Goal: Task Accomplishment & Management: Use online tool/utility

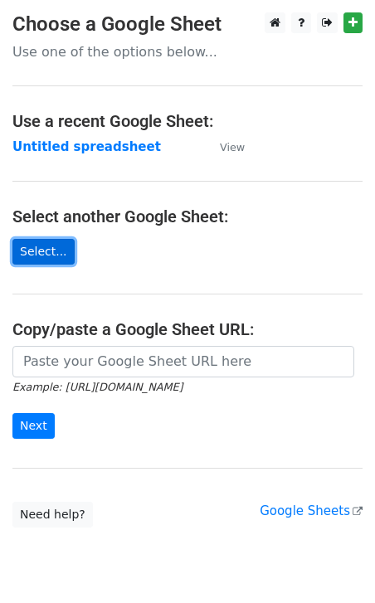
click at [46, 246] on link "Select..." at bounding box center [43, 252] width 62 height 26
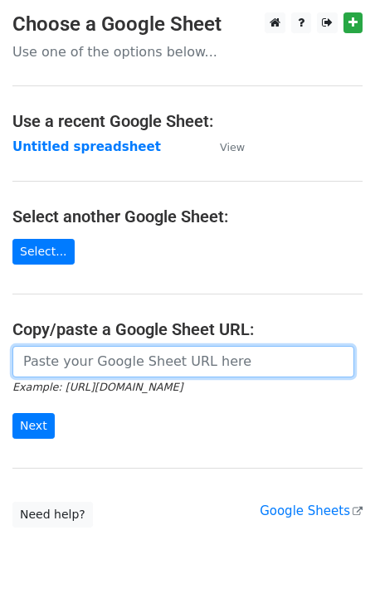
click at [137, 354] on input "url" at bounding box center [183, 362] width 342 height 32
paste input "[URL][DOMAIN_NAME]"
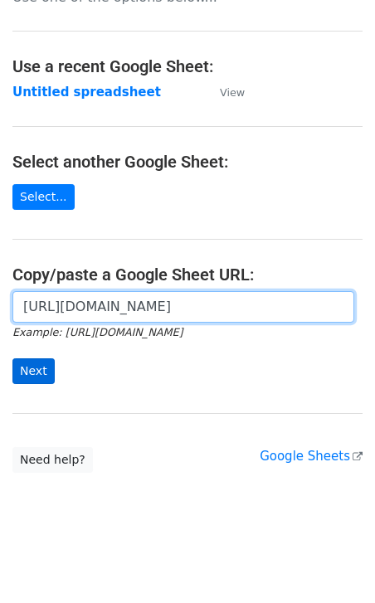
type input "[URL][DOMAIN_NAME]"
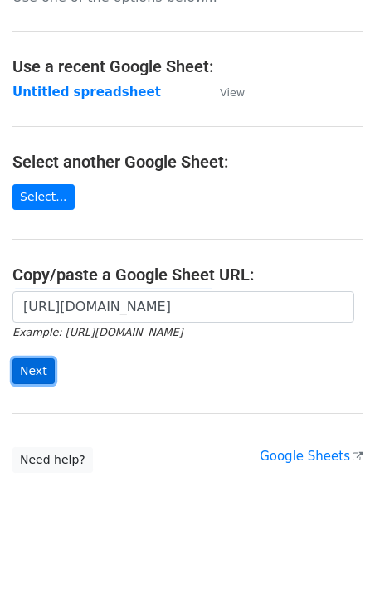
scroll to position [0, 0]
click at [35, 362] on input "Next" at bounding box center [33, 371] width 42 height 26
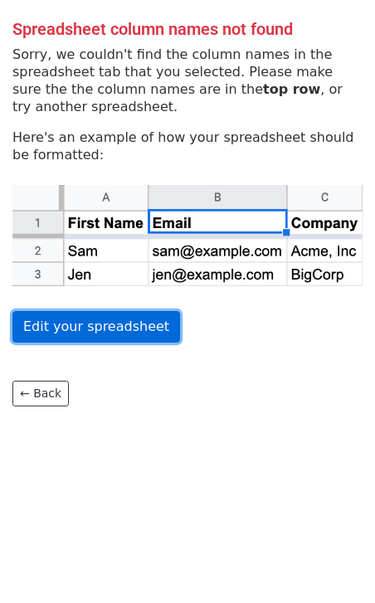
click at [101, 323] on link "Edit your spreadsheet" at bounding box center [96, 327] width 168 height 32
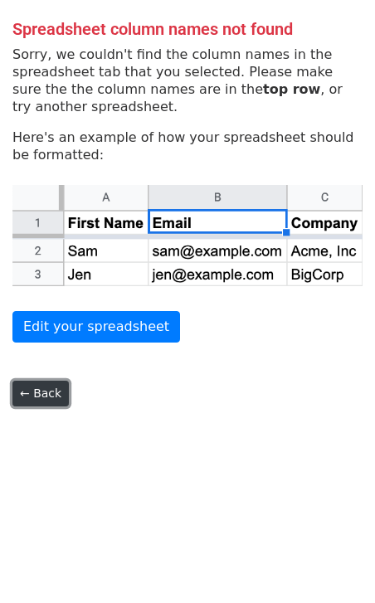
click at [34, 397] on link "← Back" at bounding box center [40, 394] width 56 height 26
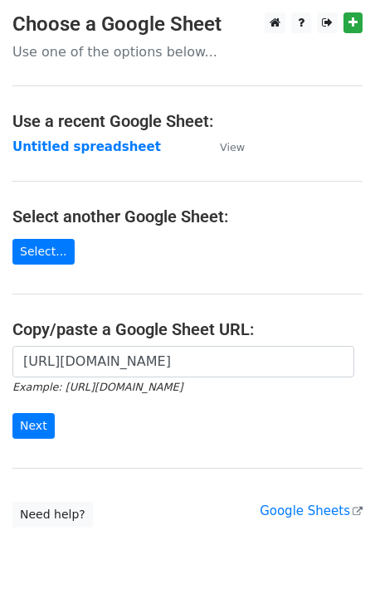
scroll to position [54, 0]
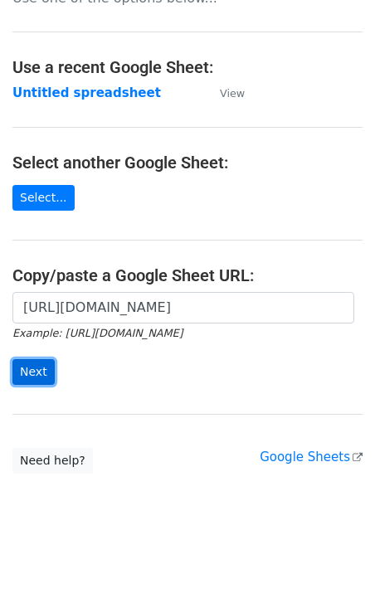
click at [25, 367] on input "Next" at bounding box center [33, 372] width 42 height 26
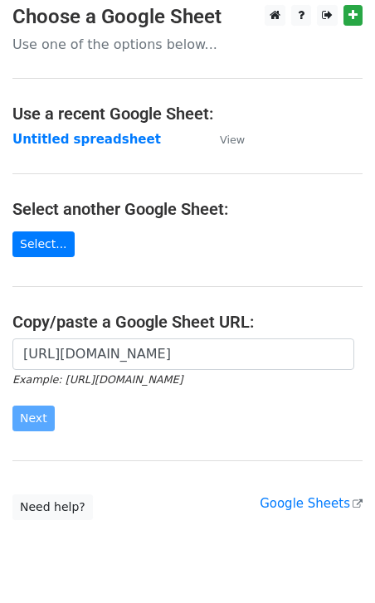
scroll to position [55, 0]
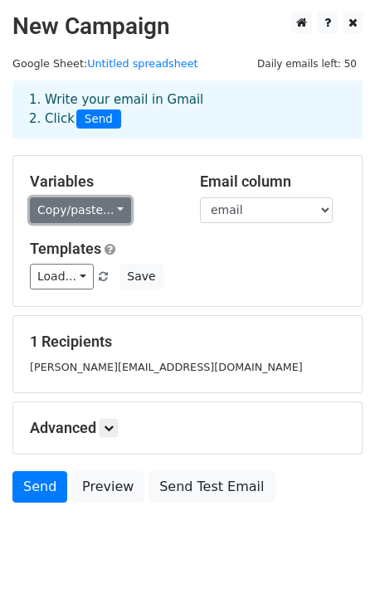
click at [102, 212] on link "Copy/paste..." at bounding box center [80, 210] width 101 height 26
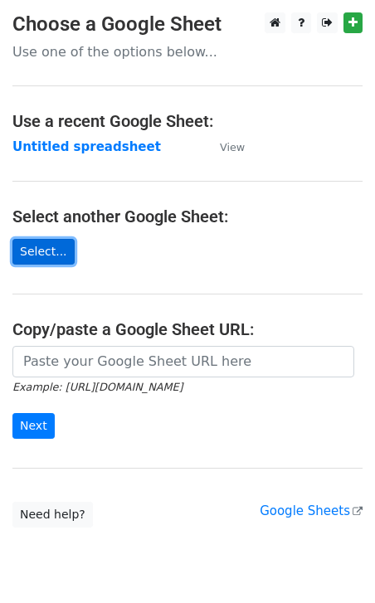
click at [41, 249] on link "Select..." at bounding box center [43, 252] width 62 height 26
click at [77, 363] on input "url" at bounding box center [183, 362] width 342 height 32
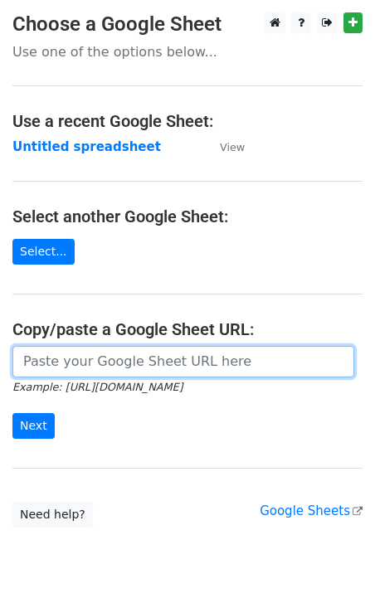
click at [100, 358] on input "url" at bounding box center [183, 362] width 342 height 32
paste input "https://docs.google.com/spreadsheets/d/1y0KidwJ0uEeCompPlxN5_DhwcfLTmR1uwPTIEAt…"
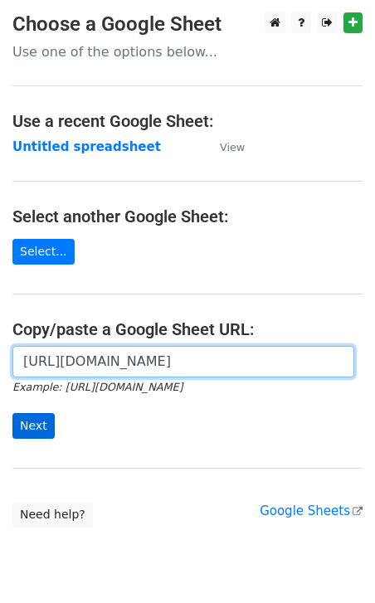
type input "https://docs.google.com/spreadsheets/d/1y0KidwJ0uEeCompPlxN5_DhwcfLTmR1uwPTIEAt…"
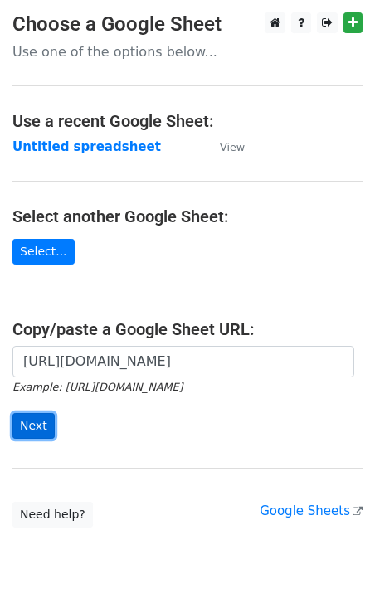
scroll to position [0, 0]
click at [27, 425] on input "Next" at bounding box center [33, 426] width 42 height 26
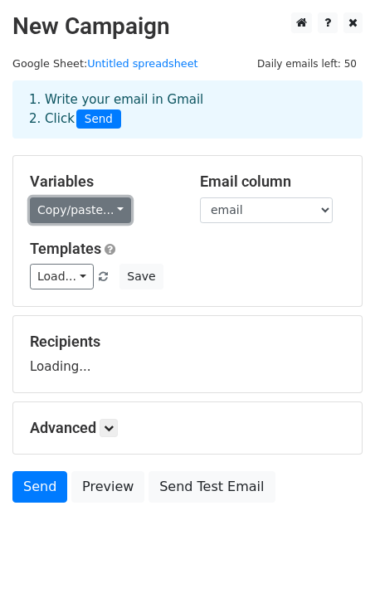
click at [114, 221] on link "Copy/paste..." at bounding box center [80, 210] width 101 height 26
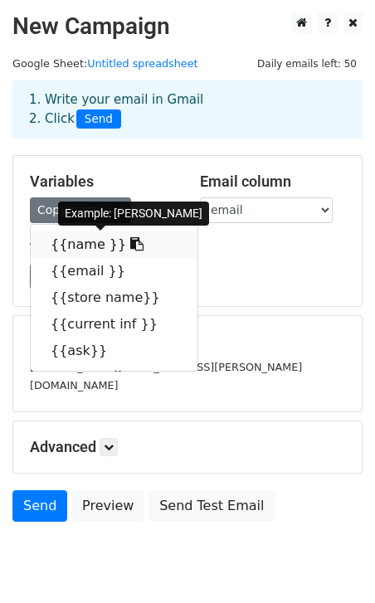
click at [71, 240] on link "{{name }}" at bounding box center [114, 244] width 167 height 27
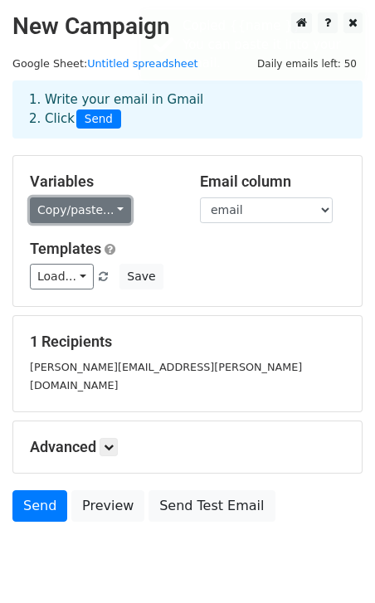
click at [119, 211] on link "Copy/paste..." at bounding box center [80, 210] width 101 height 26
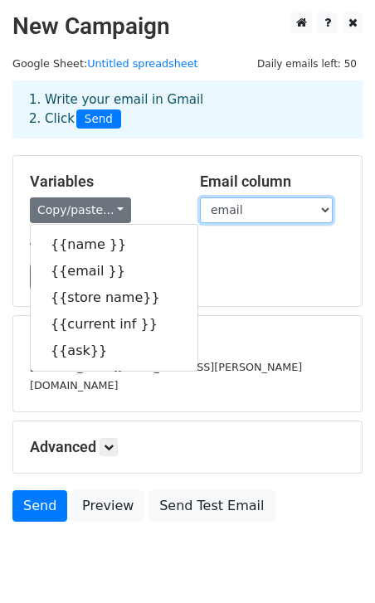
click at [309, 217] on select "name email store name current inf ask" at bounding box center [266, 210] width 133 height 26
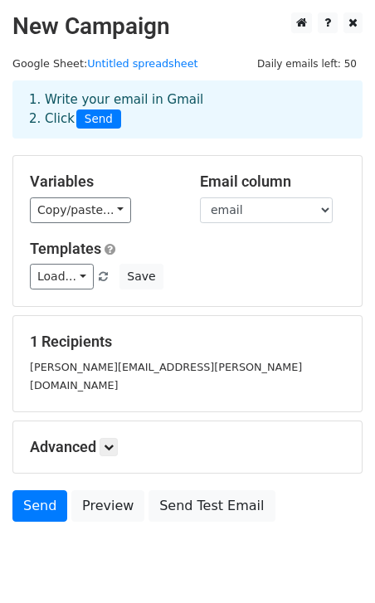
click at [168, 231] on div "Variables Copy/paste... {{name }} {{email }} {{store name}} {{current inf }} {{…" at bounding box center [187, 231] width 348 height 150
click at [84, 279] on link "Load..." at bounding box center [62, 277] width 64 height 26
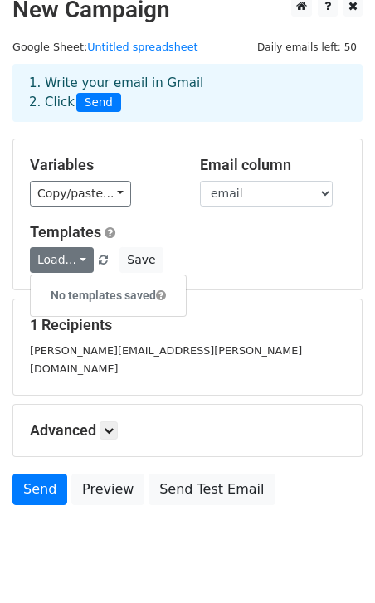
click at [76, 274] on div "Variables Copy/paste... {{name }} {{email }} {{store name}} {{current inf }} {{…" at bounding box center [187, 214] width 348 height 150
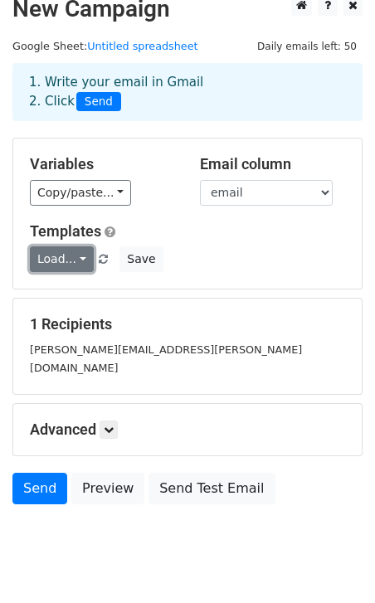
click at [74, 258] on link "Load..." at bounding box center [62, 259] width 64 height 26
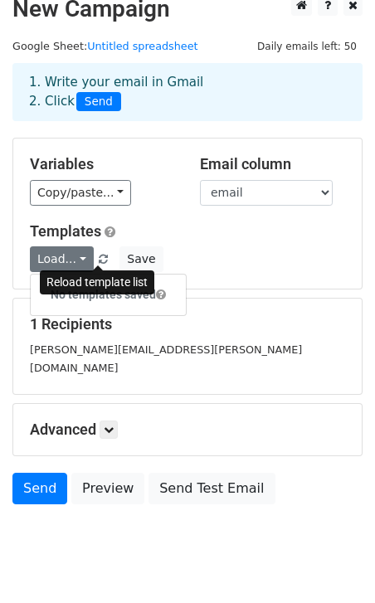
click at [104, 257] on link at bounding box center [104, 259] width 14 height 12
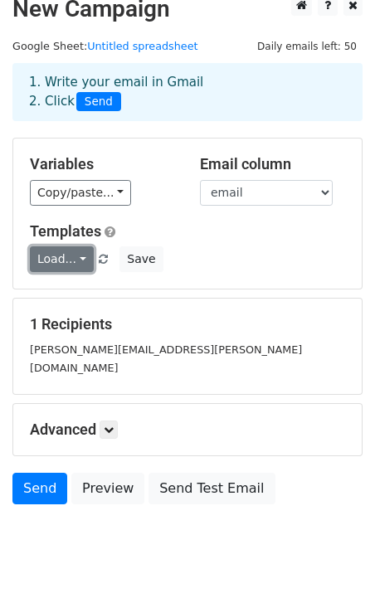
click at [75, 257] on link "Load..." at bounding box center [62, 259] width 64 height 26
click at [80, 261] on link "Load..." at bounding box center [62, 259] width 64 height 26
click at [255, 279] on div "Variables Copy/paste... {{name }} {{email }} {{store name}} {{current inf }} {{…" at bounding box center [187, 213] width 348 height 150
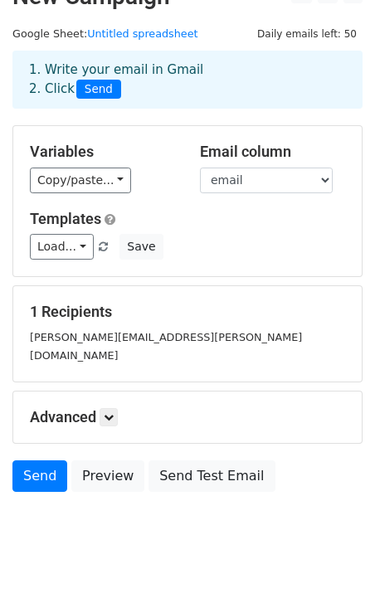
scroll to position [39, 0]
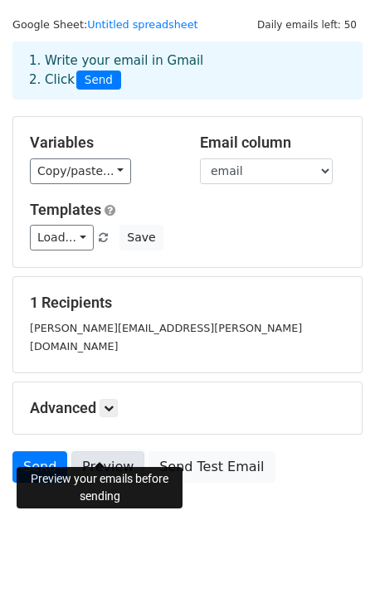
click at [100, 451] on link "Preview" at bounding box center [107, 467] width 73 height 32
click at [95, 451] on link "Preview" at bounding box center [107, 467] width 73 height 32
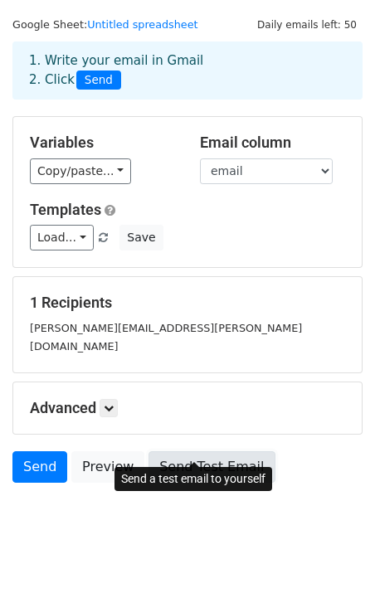
click at [183, 451] on link "Send Test Email" at bounding box center [211, 467] width 126 height 32
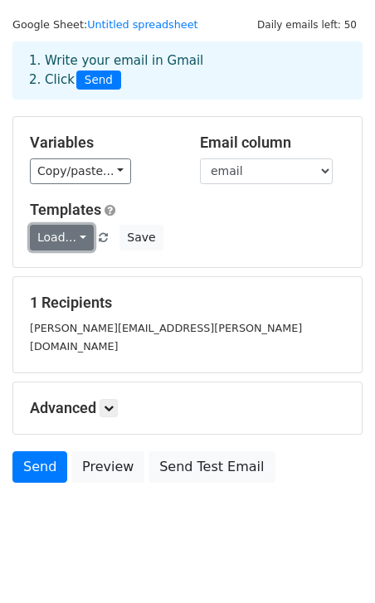
click at [82, 236] on link "Load..." at bounding box center [62, 238] width 64 height 26
click at [223, 232] on div "Load... No templates saved Save" at bounding box center [187, 238] width 340 height 26
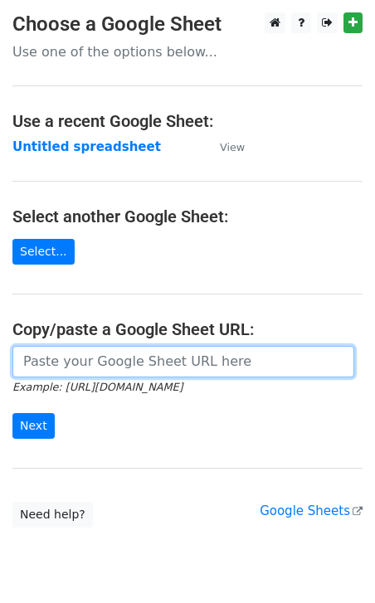
click at [143, 356] on input "url" at bounding box center [183, 362] width 342 height 32
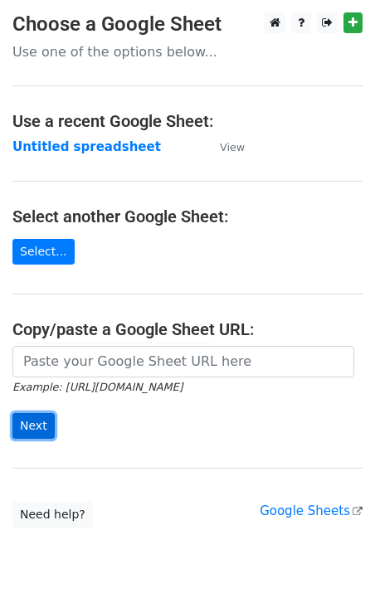
click at [39, 420] on input "Next" at bounding box center [33, 426] width 42 height 26
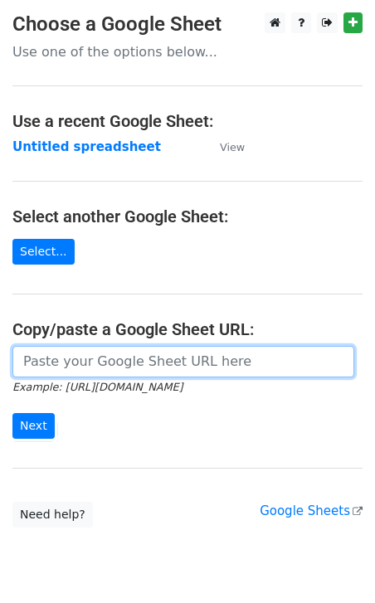
click at [99, 356] on input "url" at bounding box center [183, 362] width 342 height 32
paste input "https://docs.google.com/spreadsheets/d/1y0KidwJ0uEeCompPlxN5_DhwcfLTmR1uwPTIEAt…"
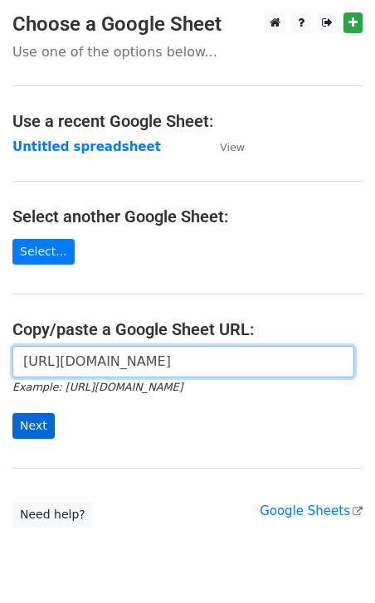
type input "https://docs.google.com/spreadsheets/d/1y0KidwJ0uEeCompPlxN5_DhwcfLTmR1uwPTIEAt…"
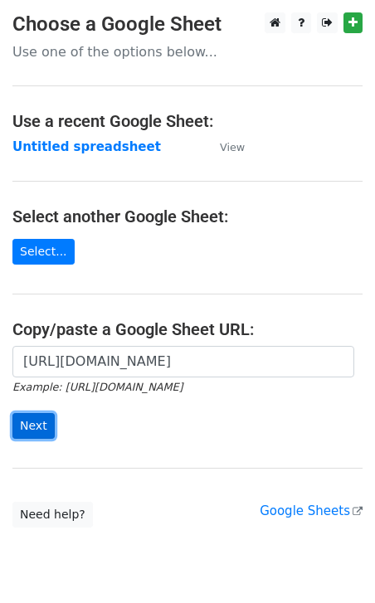
click at [36, 427] on input "Next" at bounding box center [33, 426] width 42 height 26
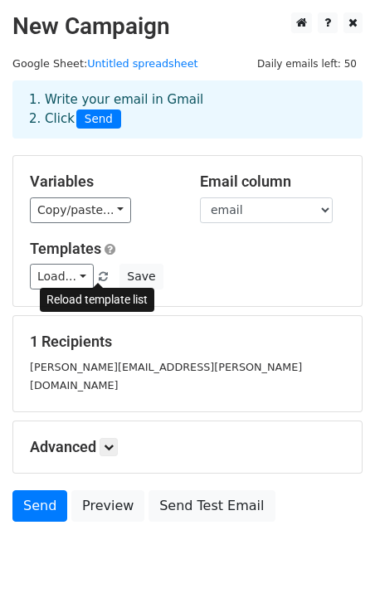
click at [100, 274] on span at bounding box center [103, 277] width 9 height 11
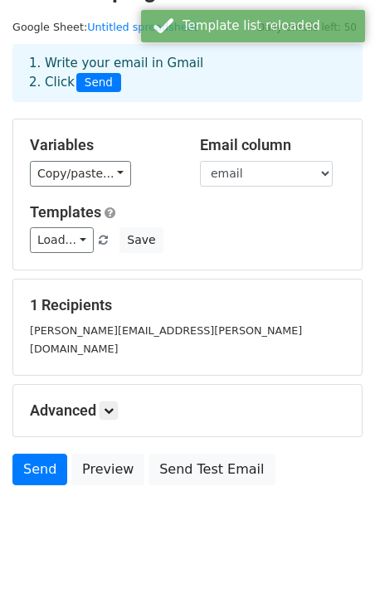
scroll to position [39, 0]
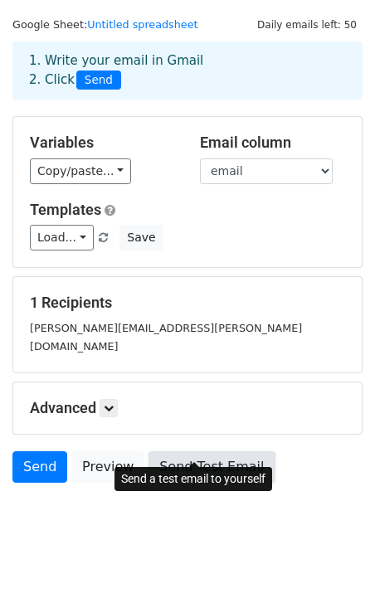
click at [177, 451] on link "Send Test Email" at bounding box center [211, 467] width 126 height 32
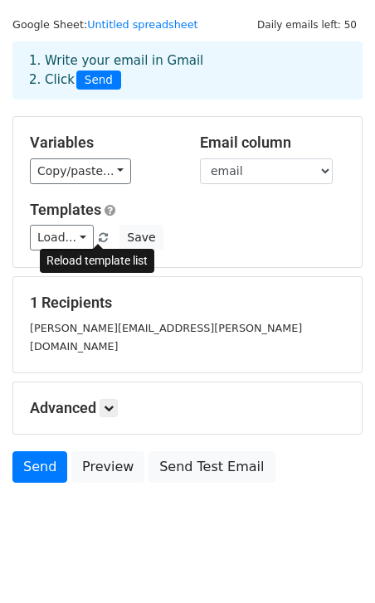
click at [100, 240] on span at bounding box center [103, 238] width 9 height 11
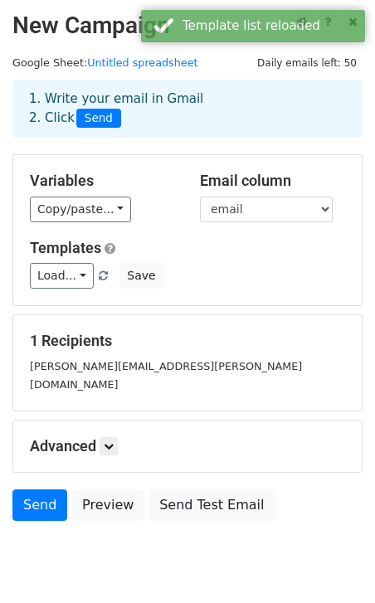
scroll to position [0, 0]
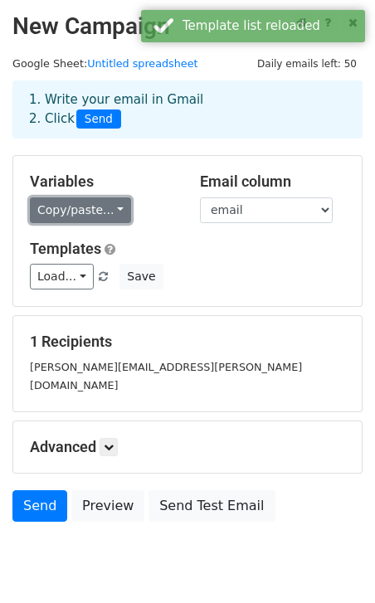
click at [107, 210] on link "Copy/paste..." at bounding box center [80, 210] width 101 height 26
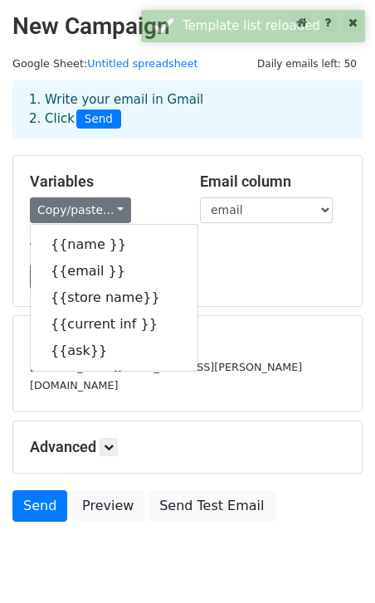
click at [201, 285] on div "Load... No templates saved Save" at bounding box center [187, 277] width 340 height 26
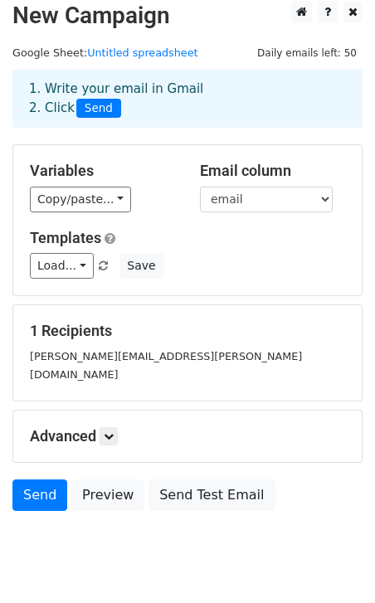
scroll to position [39, 0]
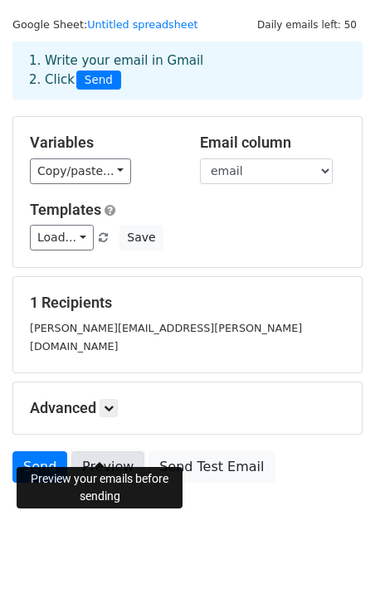
click at [114, 451] on link "Preview" at bounding box center [107, 467] width 73 height 32
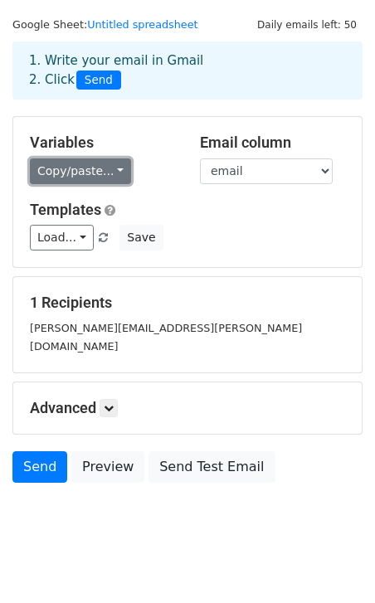
click at [101, 177] on link "Copy/paste..." at bounding box center [80, 171] width 101 height 26
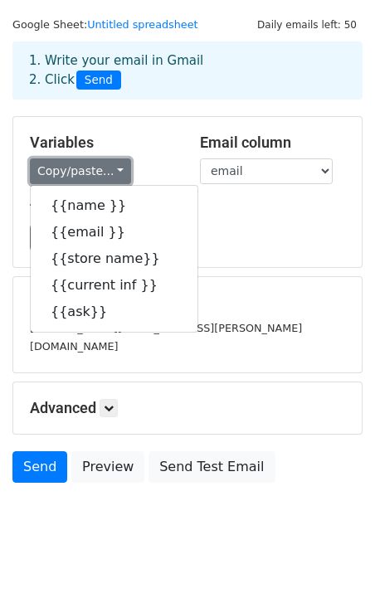
scroll to position [32, 0]
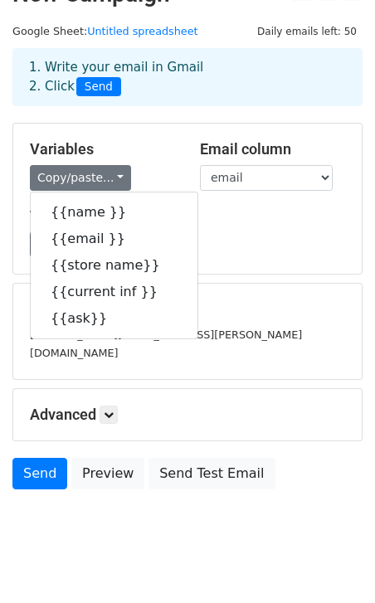
click at [233, 269] on div "Variables Copy/paste... {{name }} {{email }} {{store name}} {{current inf }} {{…" at bounding box center [187, 199] width 348 height 150
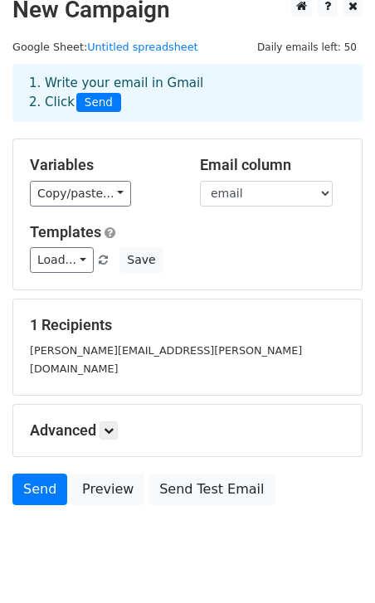
scroll to position [17, 0]
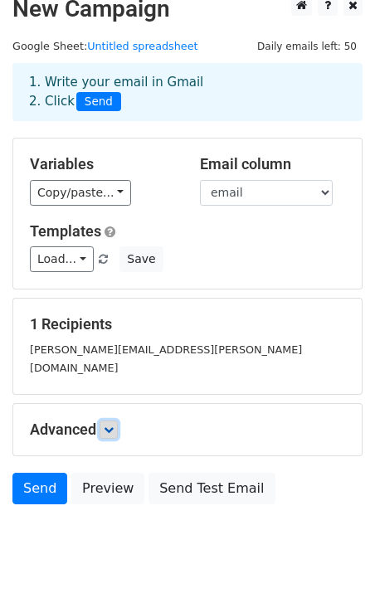
click at [109, 425] on icon at bounding box center [109, 430] width 10 height 10
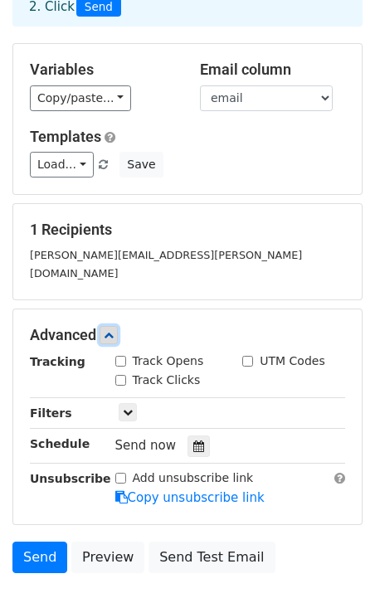
scroll to position [0, 0]
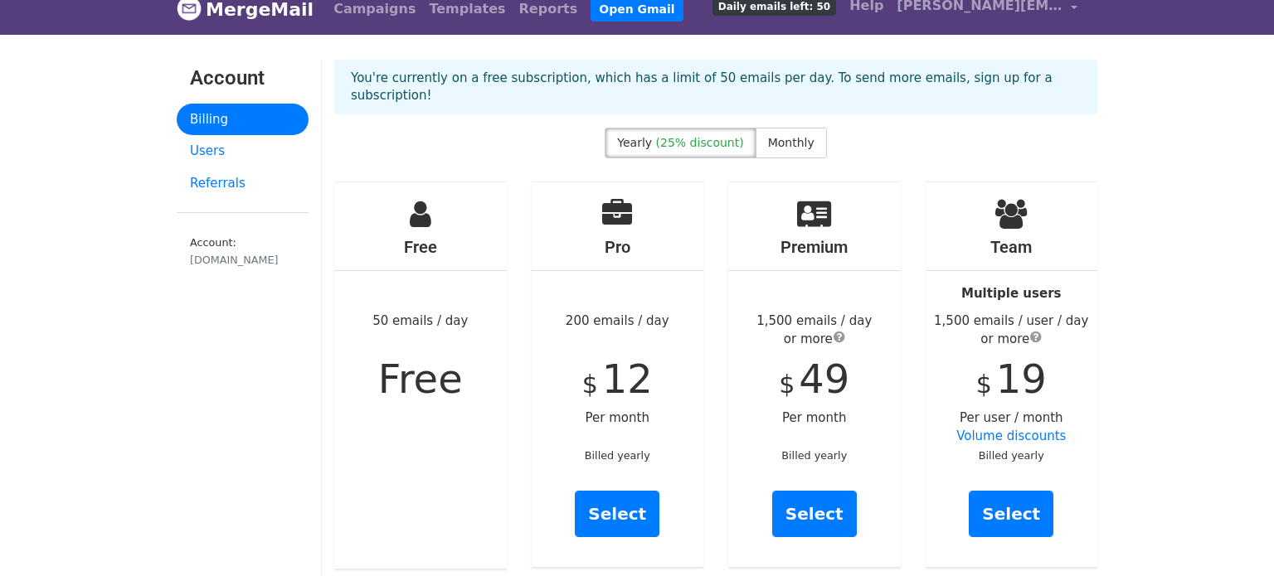
click at [410, 356] on span "Free" at bounding box center [420, 379] width 85 height 46
